Goal: Find specific fact

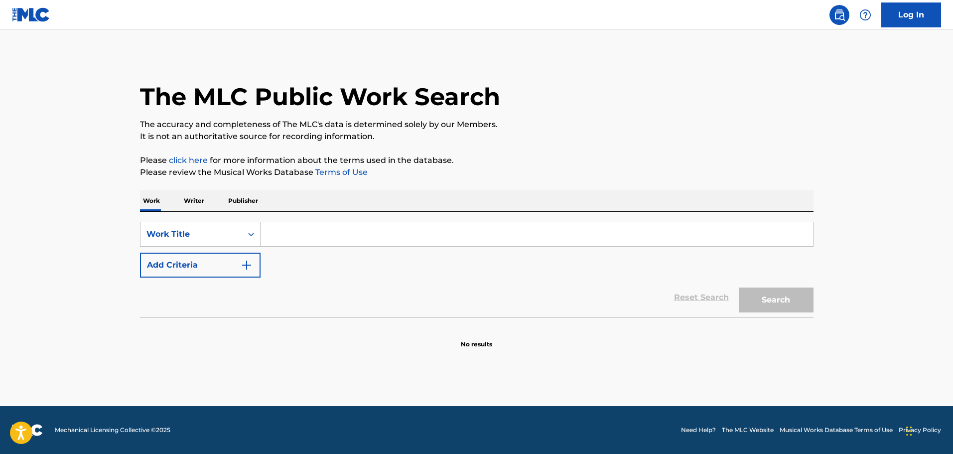
click at [372, 234] on input "Search Form" at bounding box center [537, 234] width 552 height 24
type input "building a family"
click at [739, 287] on button "Search" at bounding box center [776, 299] width 75 height 25
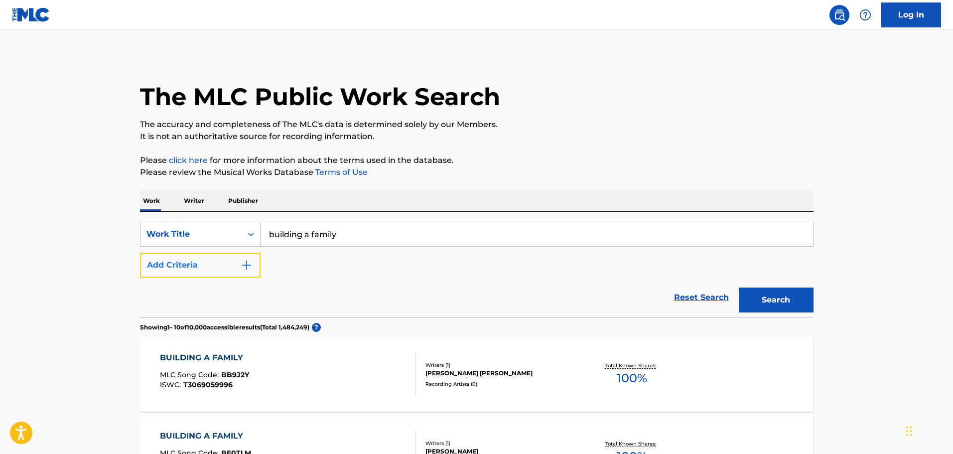
click at [245, 267] on img "Search Form" at bounding box center [247, 265] width 12 height 12
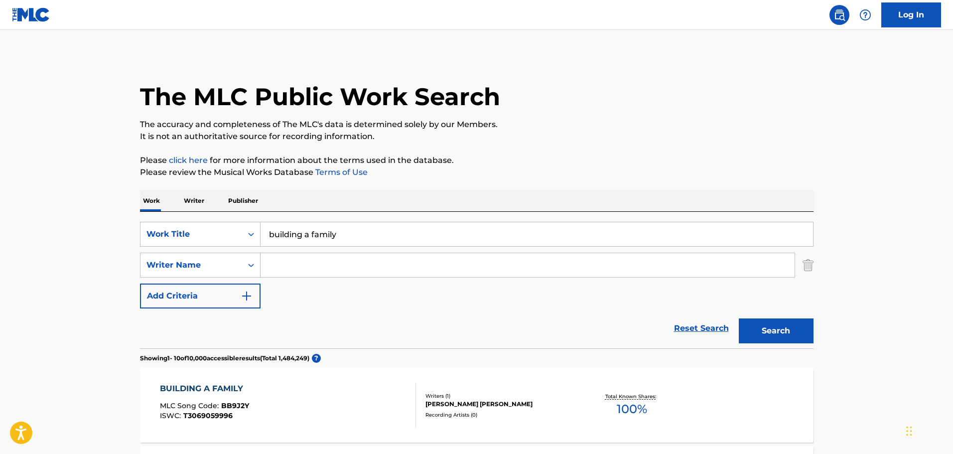
click at [278, 264] on input "Search Form" at bounding box center [528, 265] width 534 height 24
type input "[PERSON_NAME]"
click at [739, 318] on button "Search" at bounding box center [776, 330] width 75 height 25
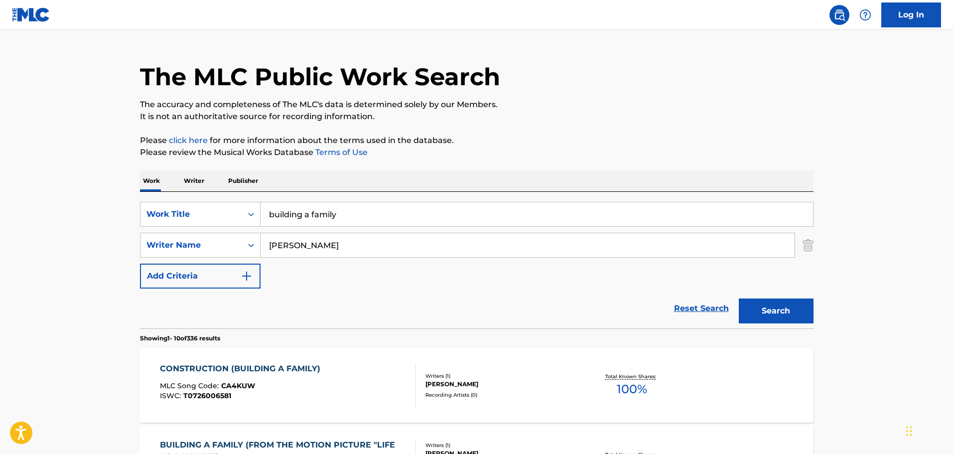
scroll to position [50, 0]
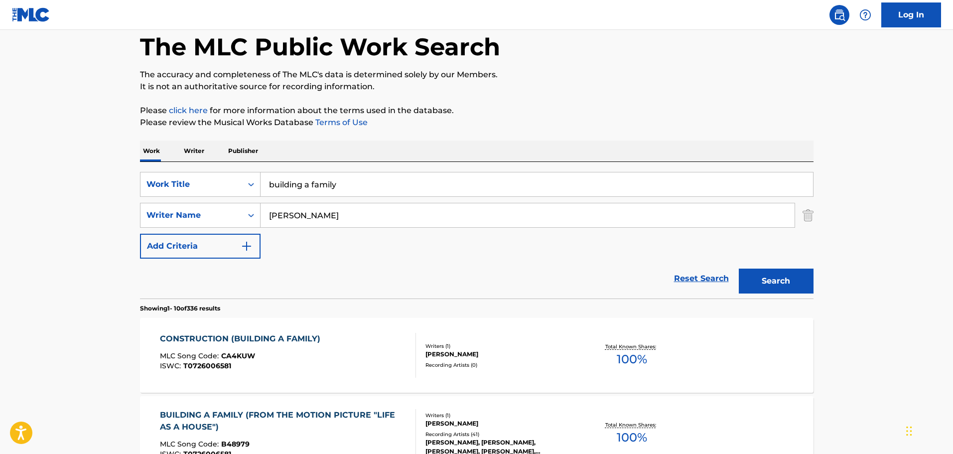
click at [339, 345] on div "CONSTRUCTION (BUILDING A FAMILY) MLC Song Code : CA4KUW ISWC : T0726006581" at bounding box center [288, 355] width 256 height 45
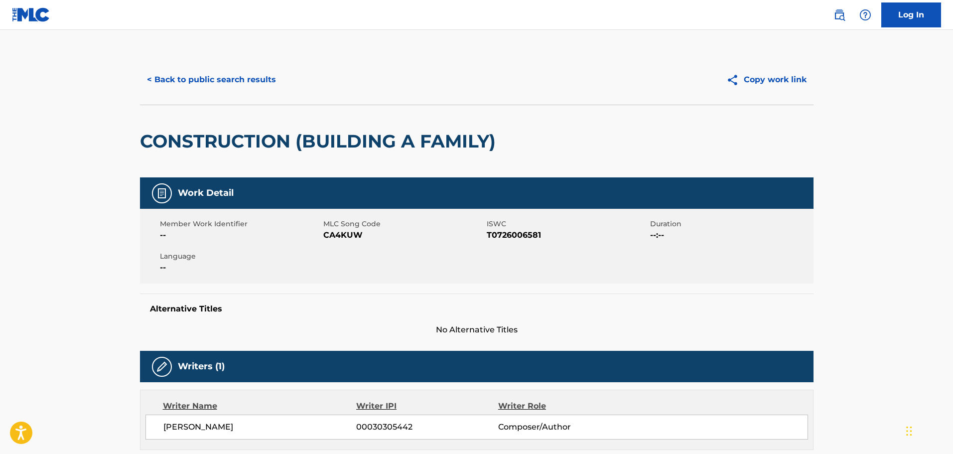
scroll to position [249, 0]
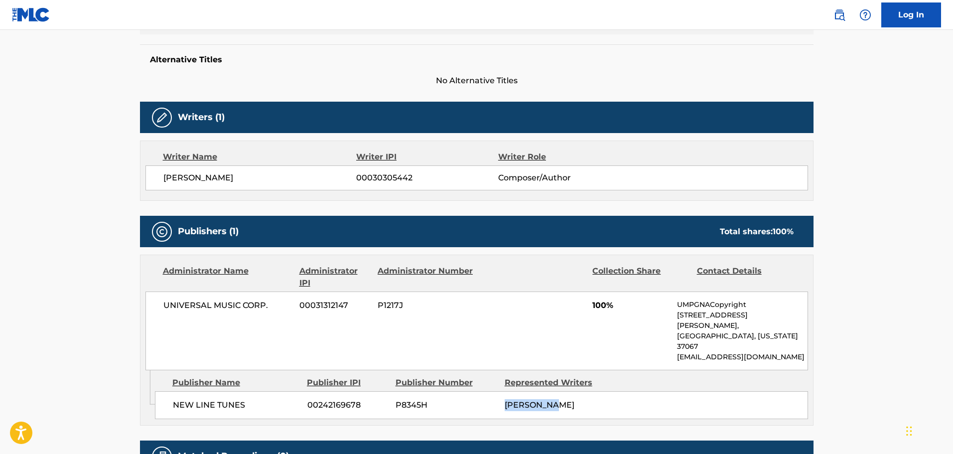
drag, startPoint x: 504, startPoint y: 384, endPoint x: 568, endPoint y: 380, distance: 64.4
click at [568, 399] on div "[PERSON_NAME]" at bounding box center [556, 405] width 102 height 12
copy span "[PERSON_NAME]"
